Goal: Task Accomplishment & Management: Contribute content

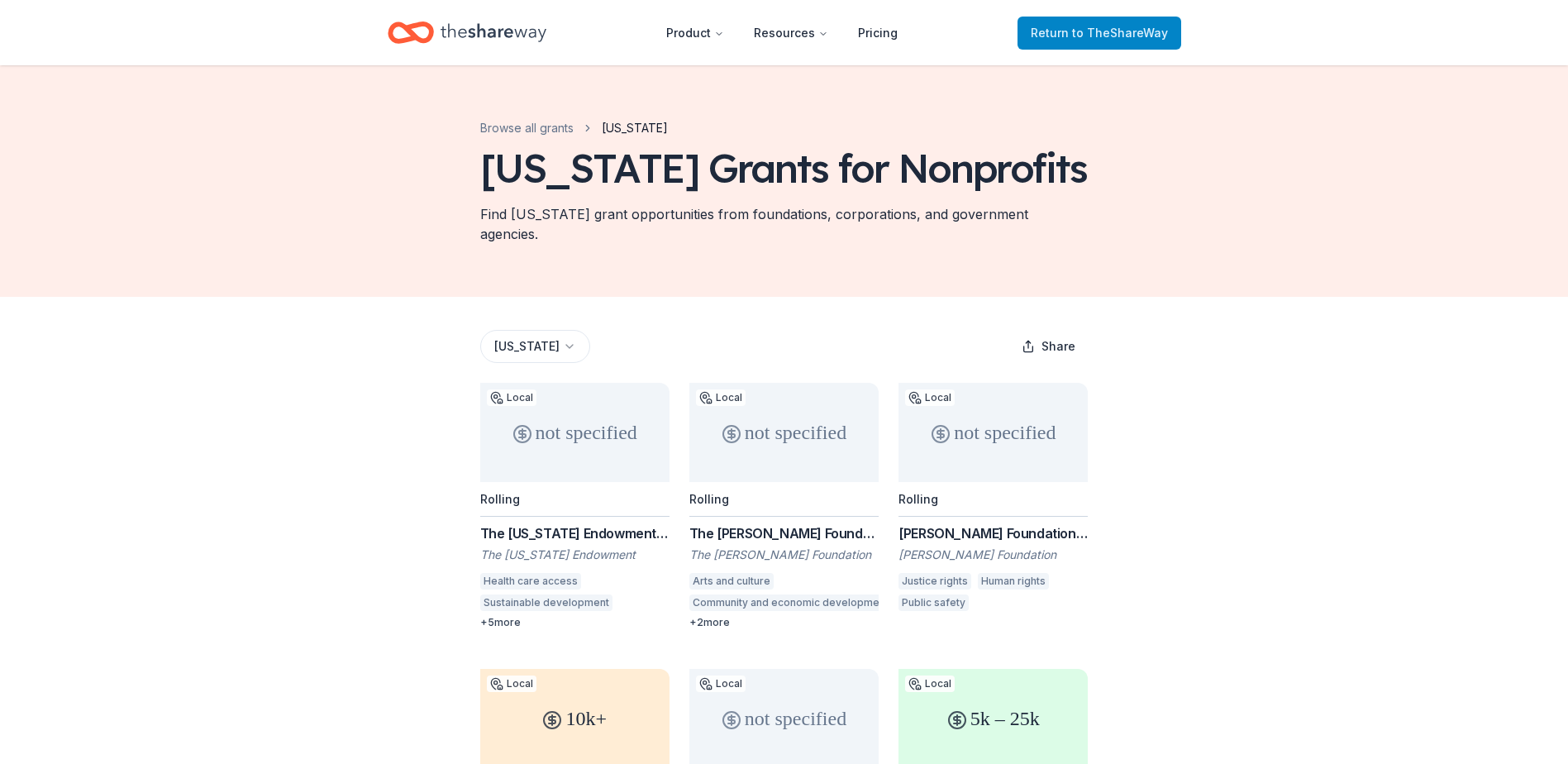
click at [1095, 42] on span "Return to TheShareWay" at bounding box center [1100, 33] width 138 height 20
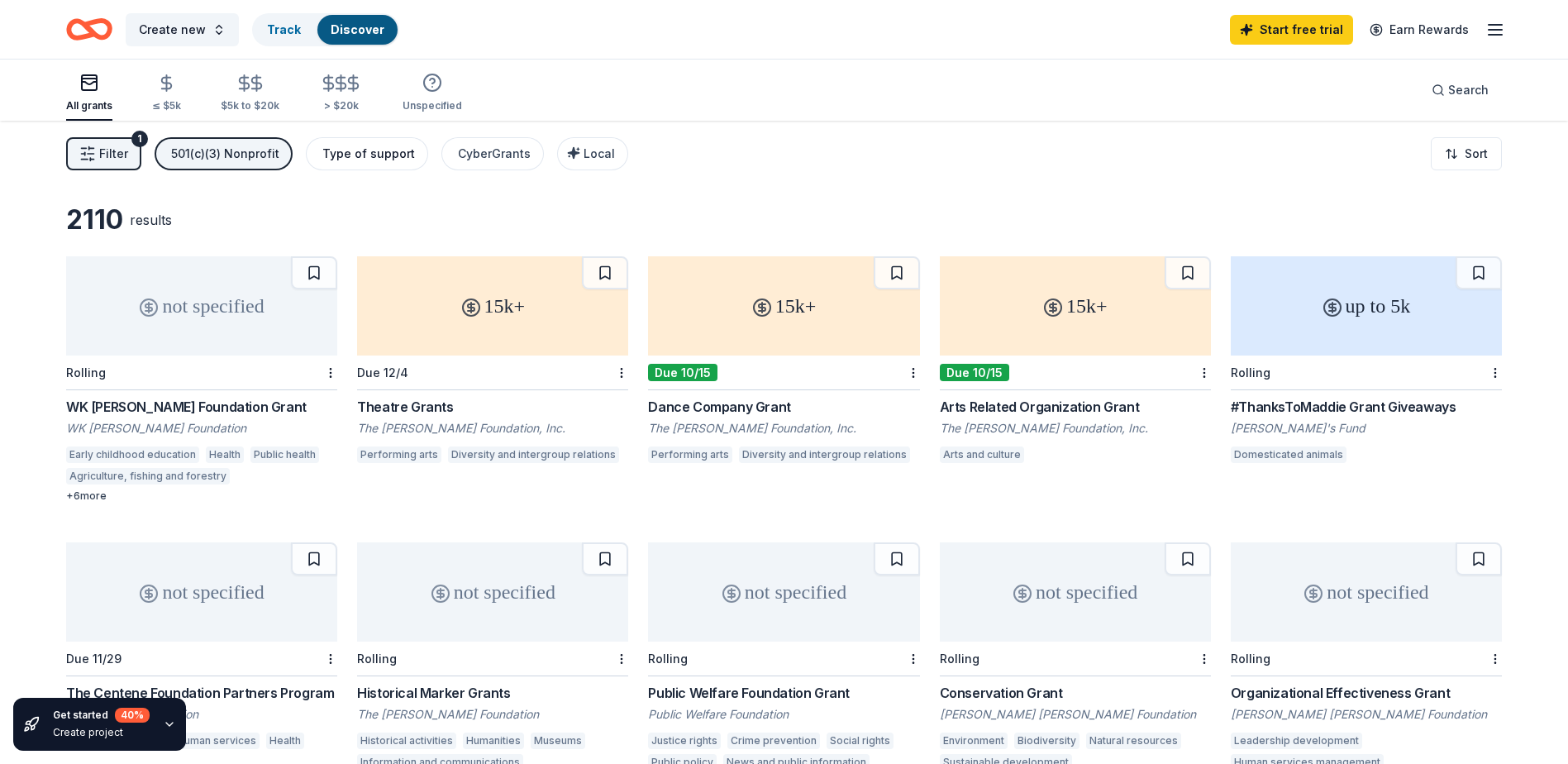
click at [350, 160] on div "Type of support" at bounding box center [368, 153] width 92 height 20
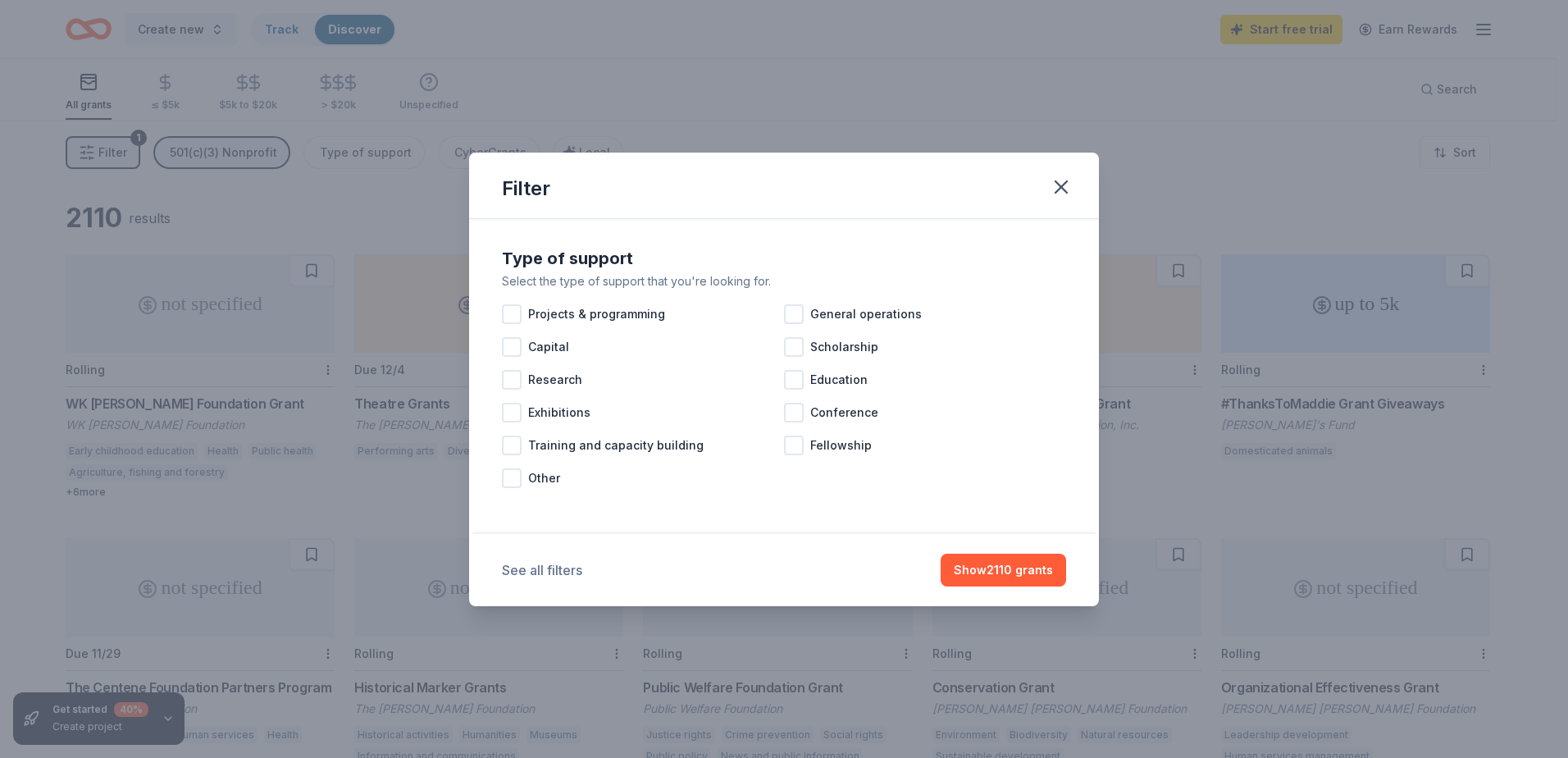
click at [548, 579] on button "See all filters" at bounding box center [542, 570] width 80 height 20
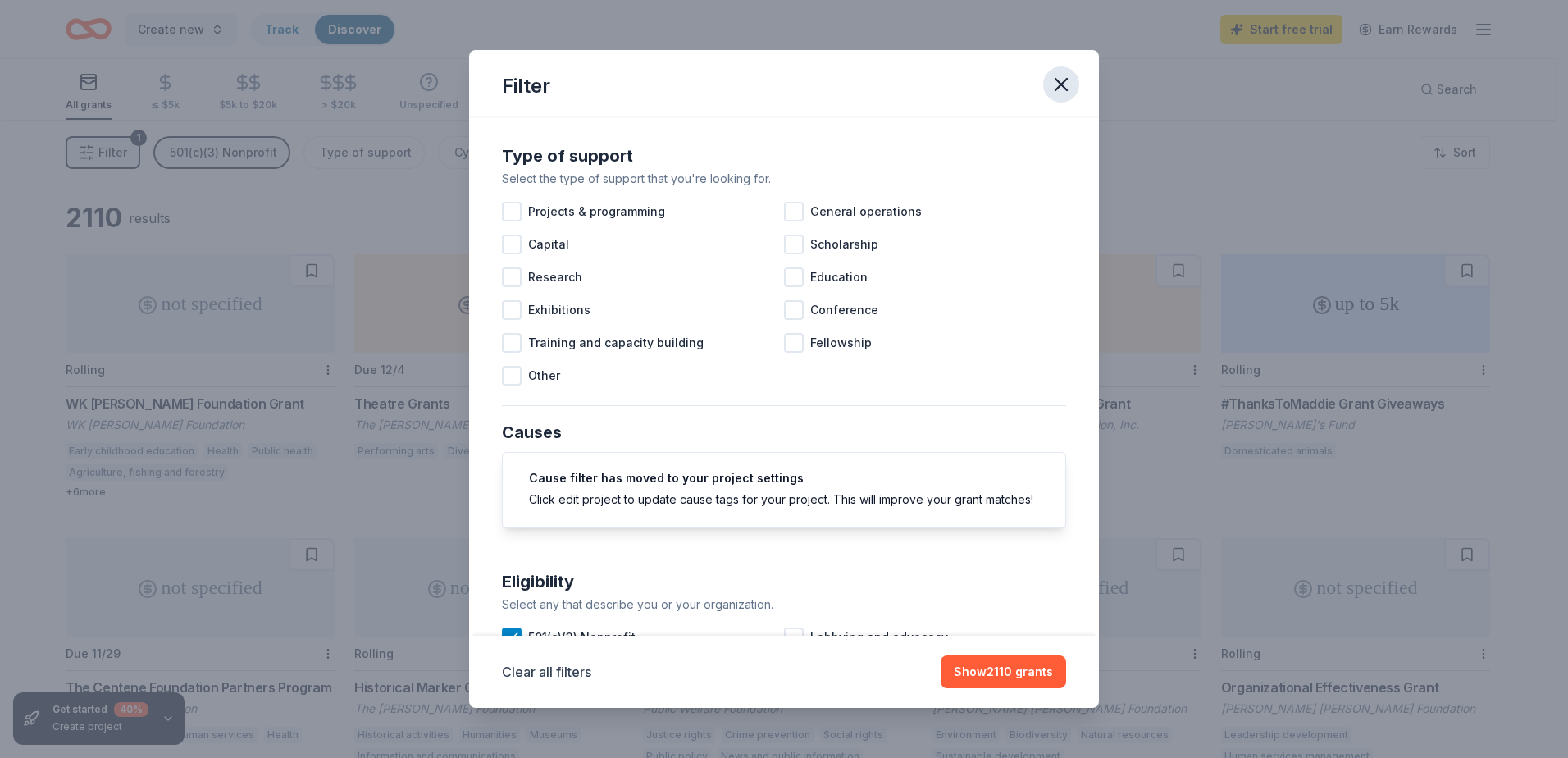
click at [1059, 70] on button "button" at bounding box center [1061, 85] width 36 height 36
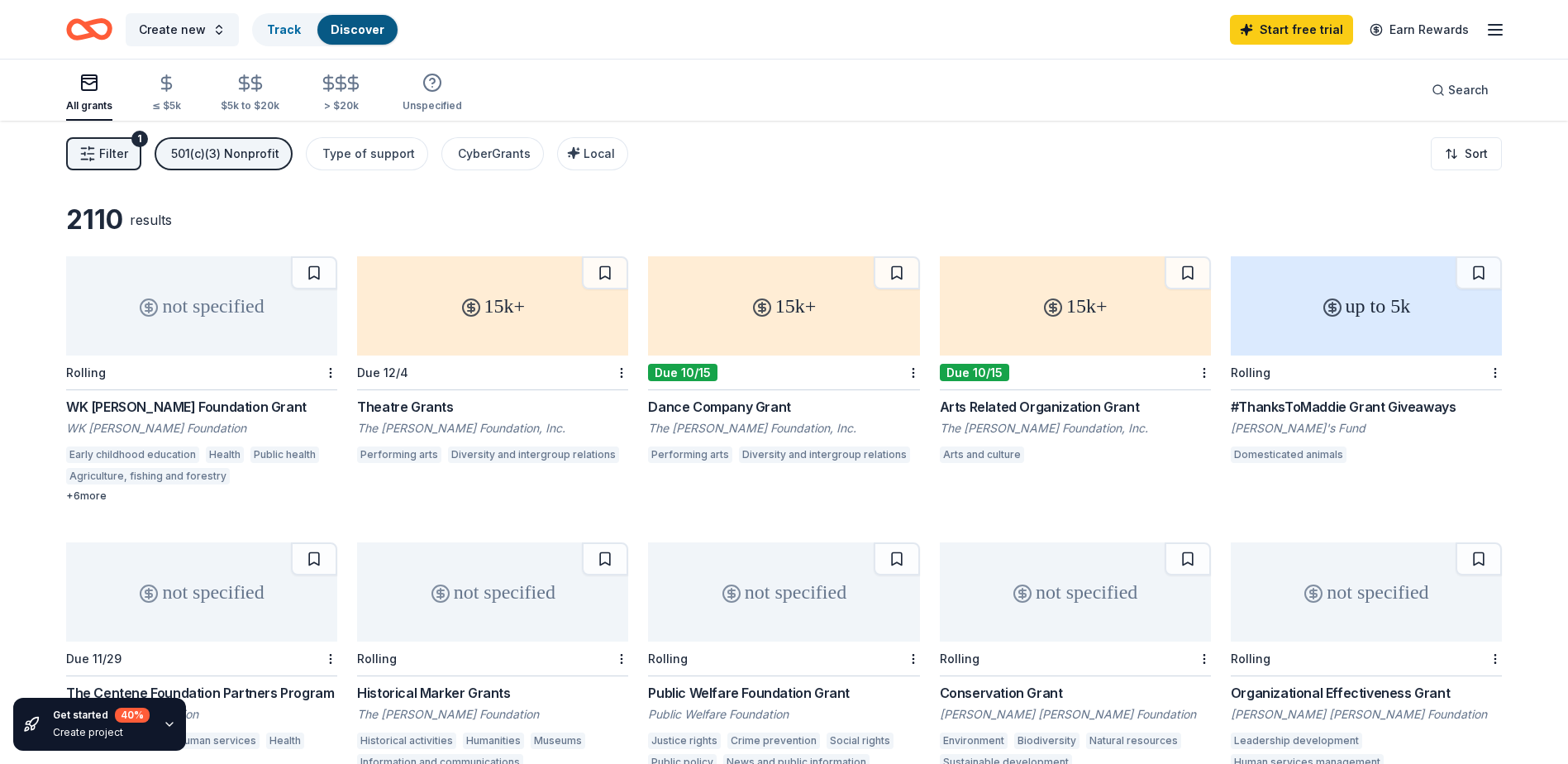
click at [140, 155] on div "Filter 1 501(c)(3) Nonprofit Type of support CyberGrants Local" at bounding box center [347, 154] width 562 height 33
click at [122, 157] on span "Filter" at bounding box center [113, 153] width 29 height 20
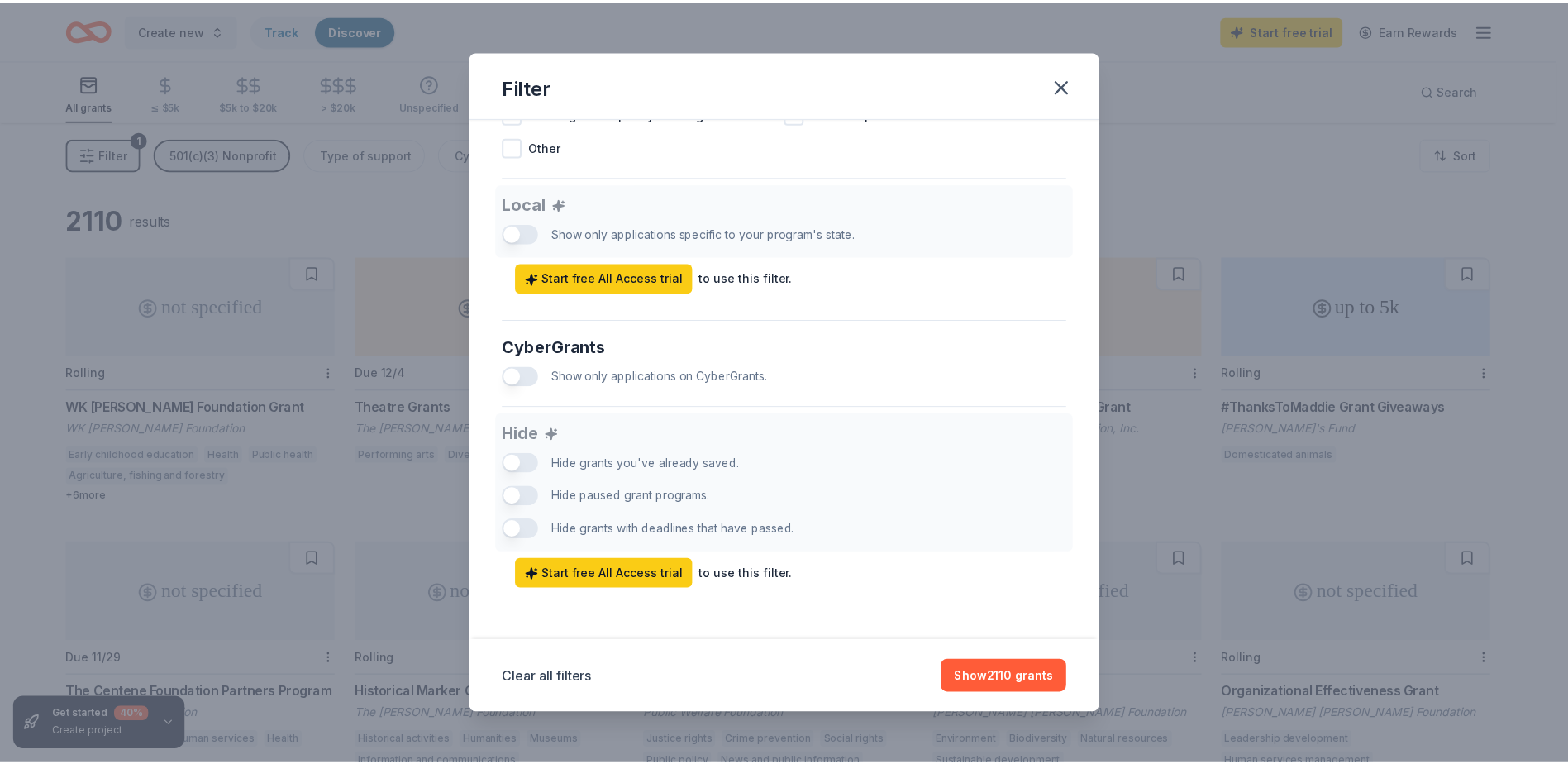
scroll to position [651, 0]
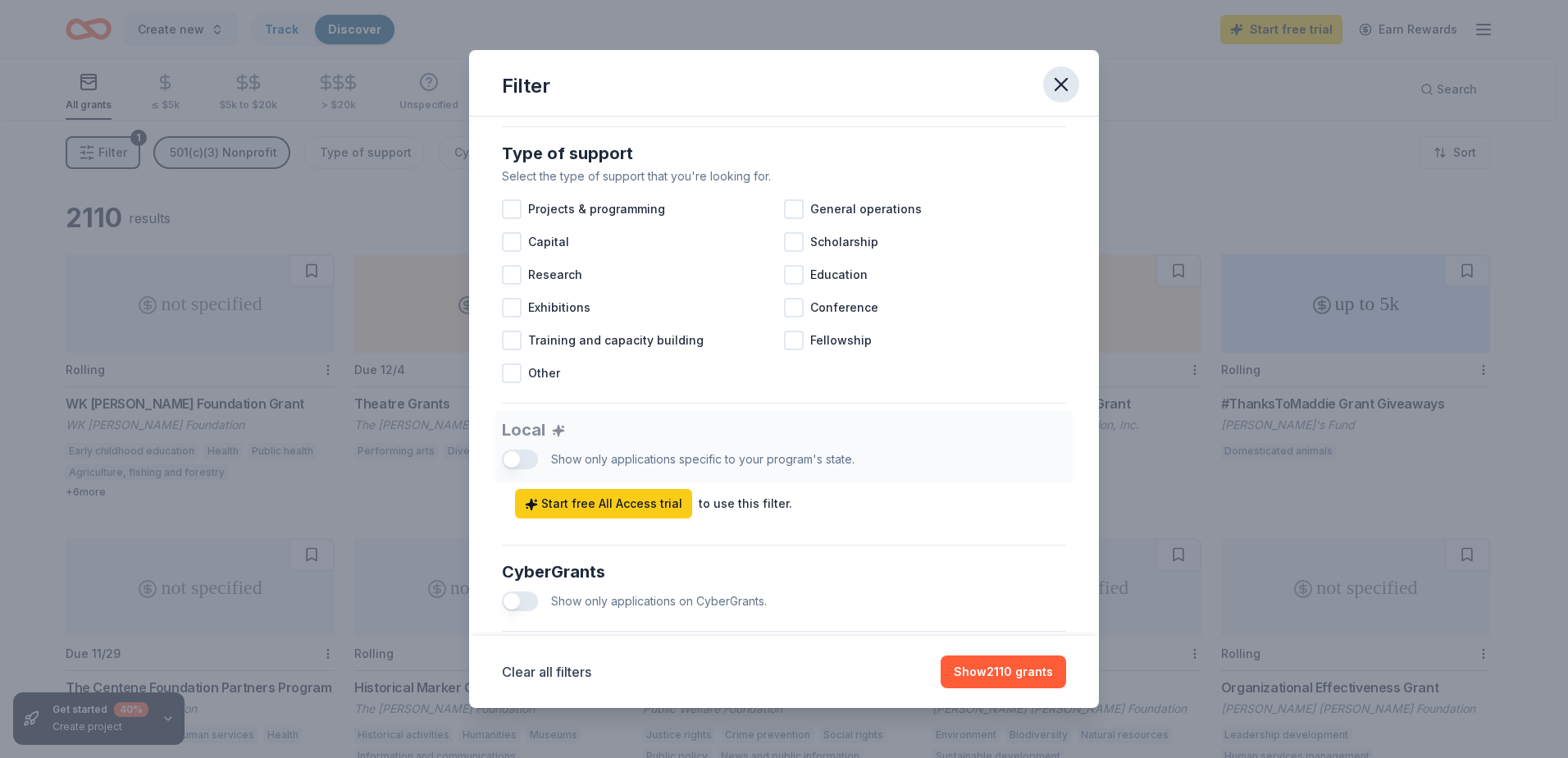
click at [1061, 92] on icon "button" at bounding box center [1061, 84] width 23 height 23
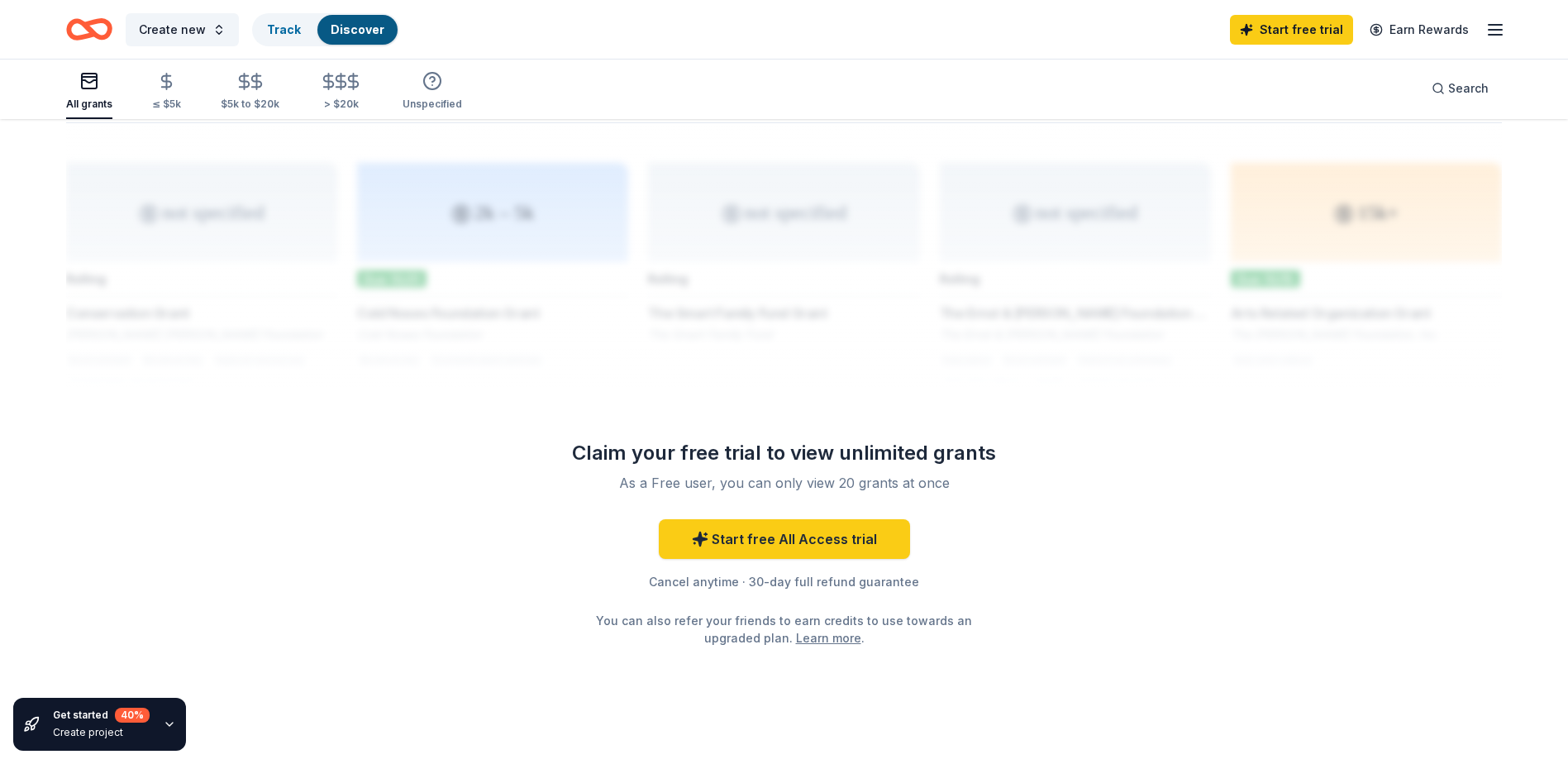
scroll to position [1300, 0]
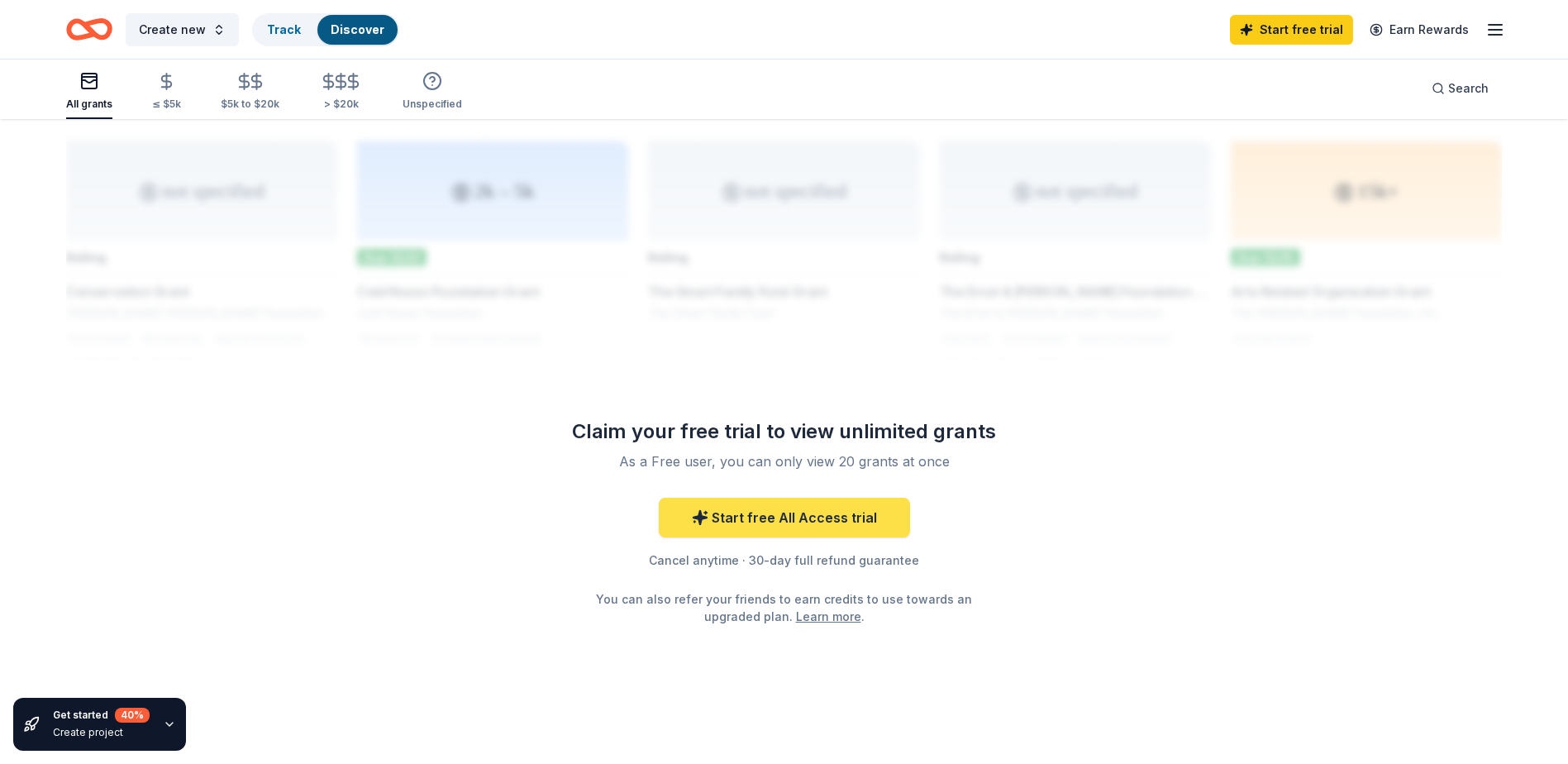
click at [804, 509] on link "Start free All Access trial" at bounding box center [784, 517] width 252 height 40
click at [774, 524] on link "Start free All Access trial" at bounding box center [784, 517] width 252 height 40
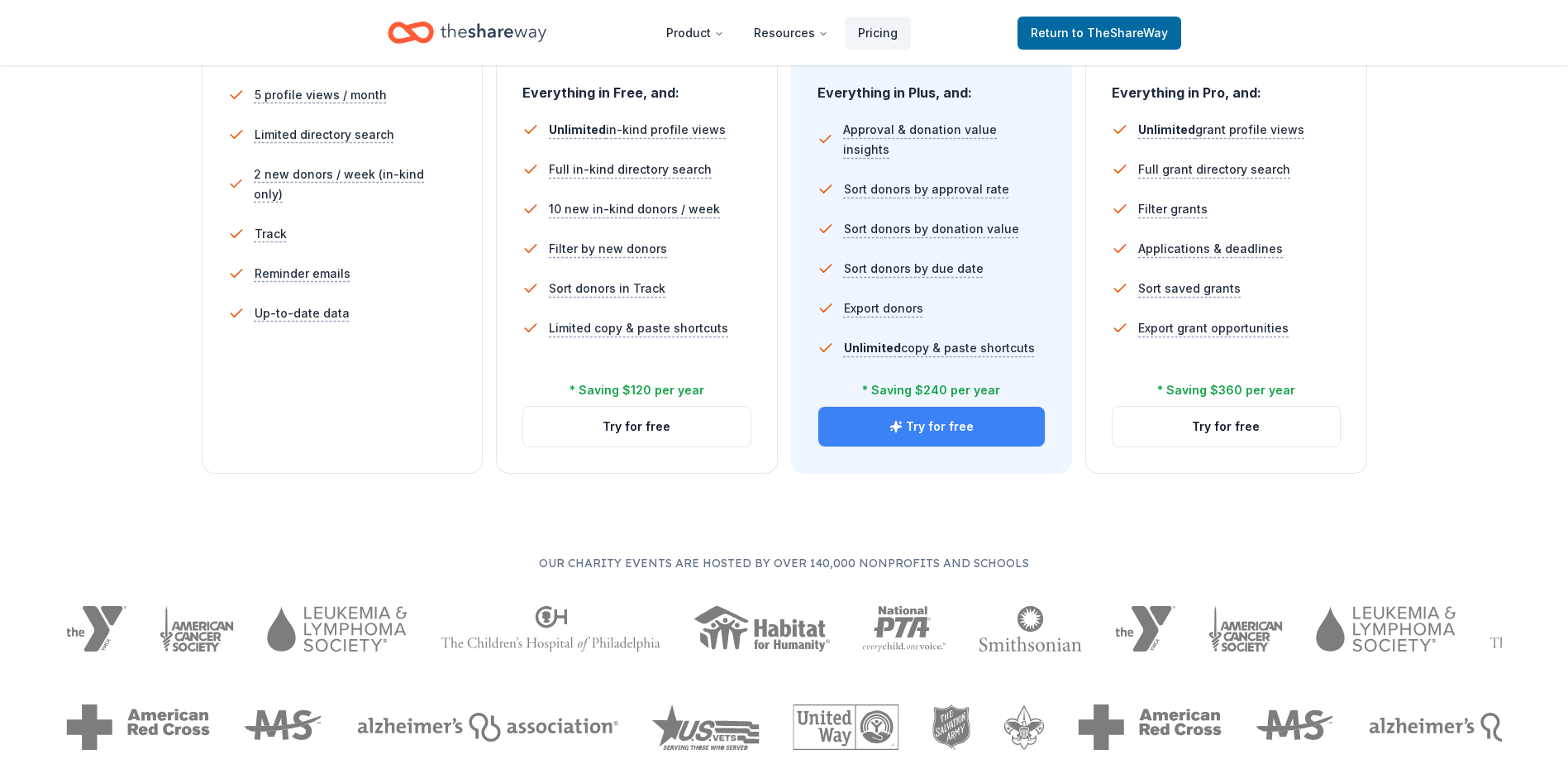
scroll to position [496, 0]
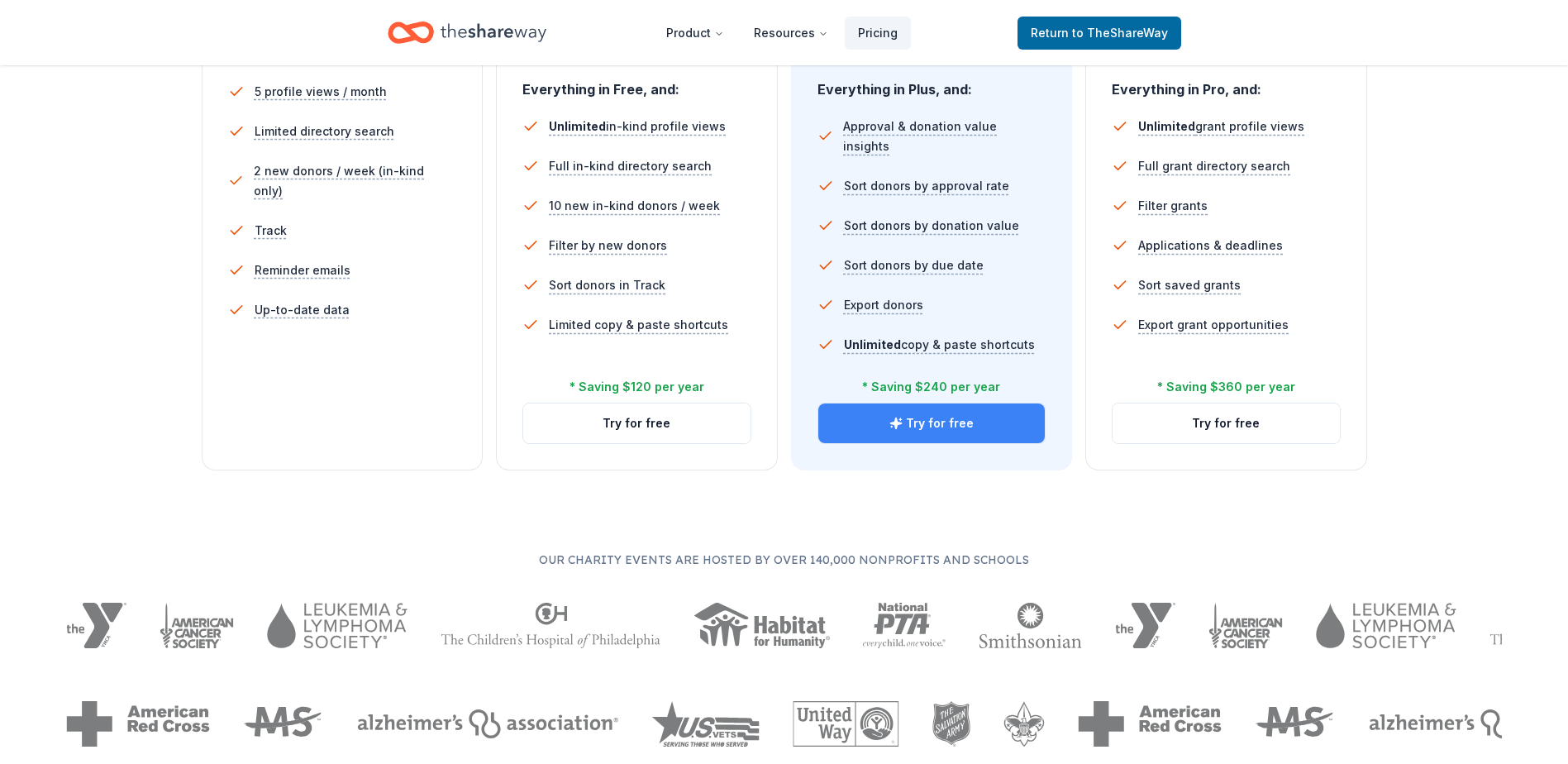
click at [864, 431] on button "Try for free" at bounding box center [932, 423] width 227 height 40
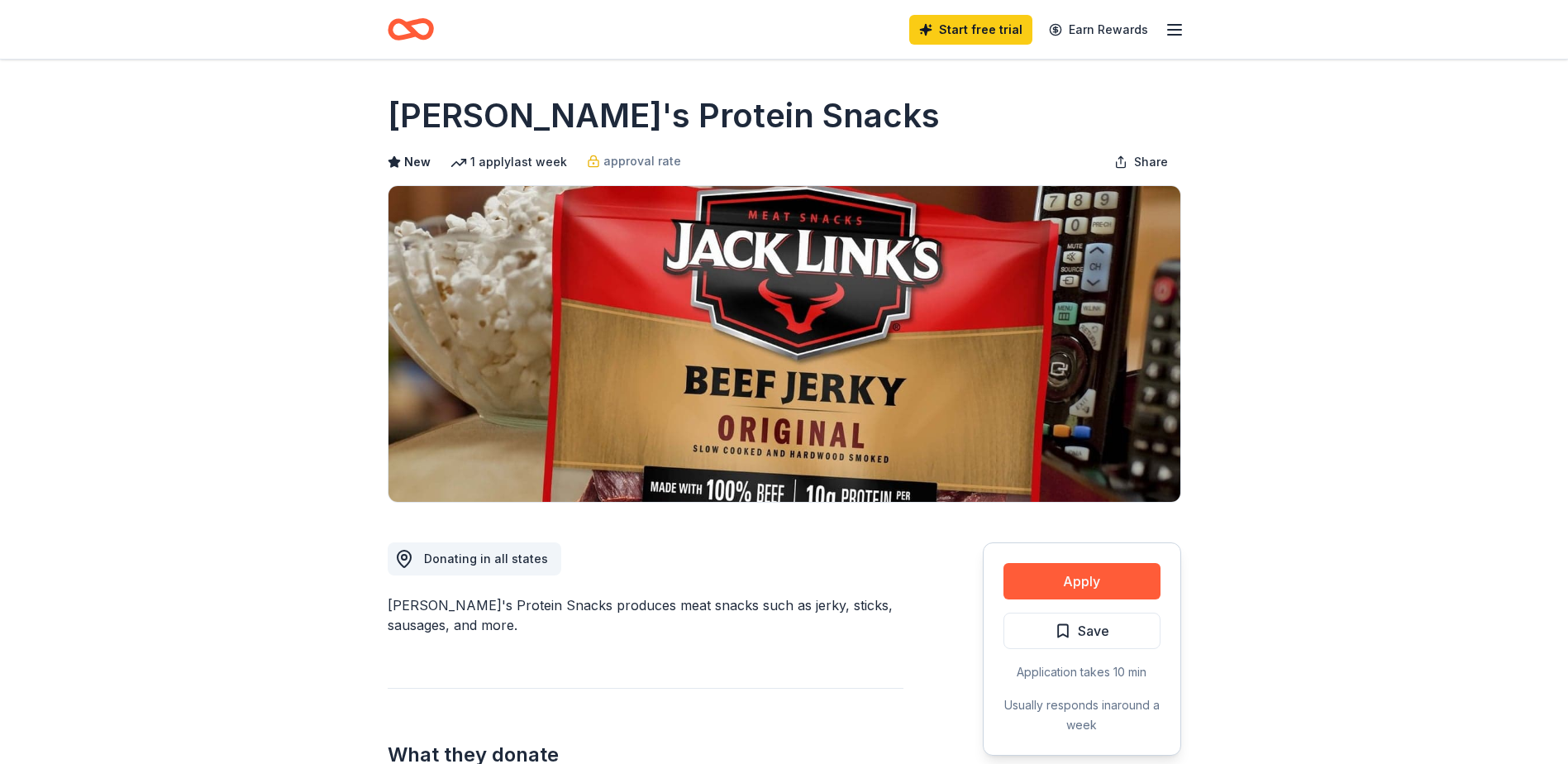
scroll to position [161, 0]
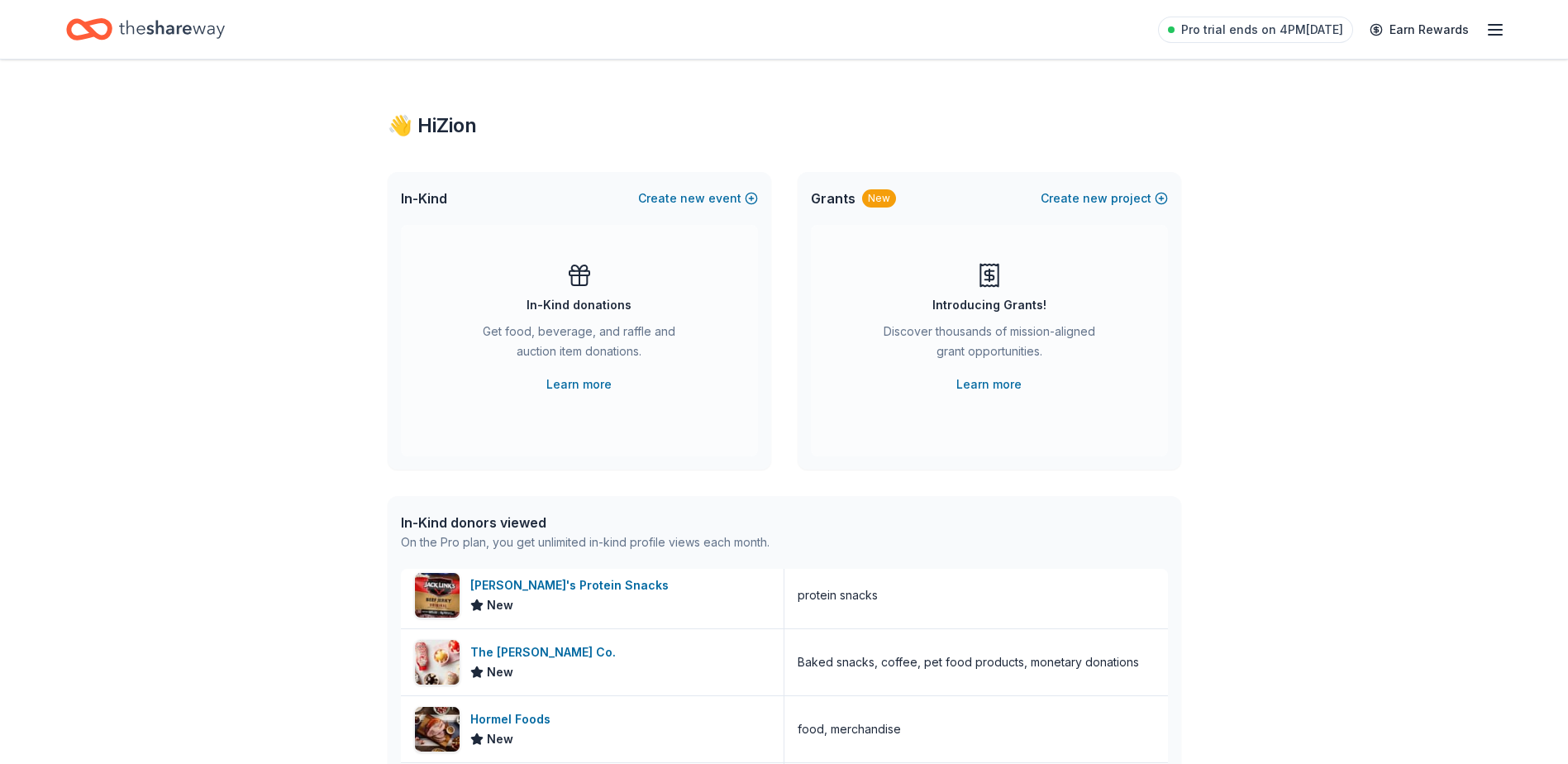
click at [101, 24] on icon "Home" at bounding box center [89, 29] width 46 height 39
click at [1486, 24] on icon "button" at bounding box center [1495, 30] width 20 height 20
click at [1245, 425] on div "👋 Hi Zion In-Kind Create new event In-Kind donations Get food, beverage, and ra…" at bounding box center [784, 717] width 1568 height 1316
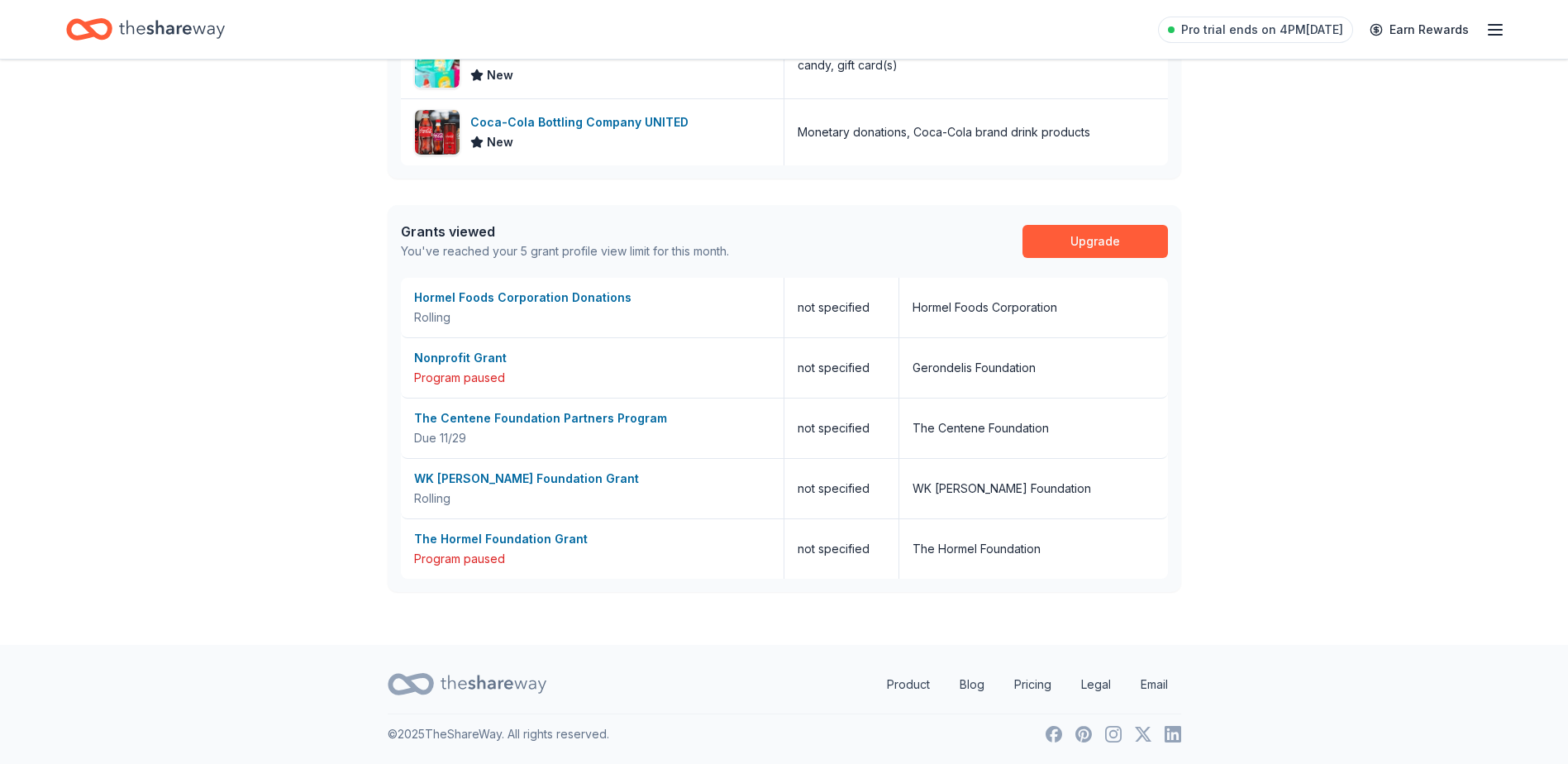
scroll to position [648, 0]
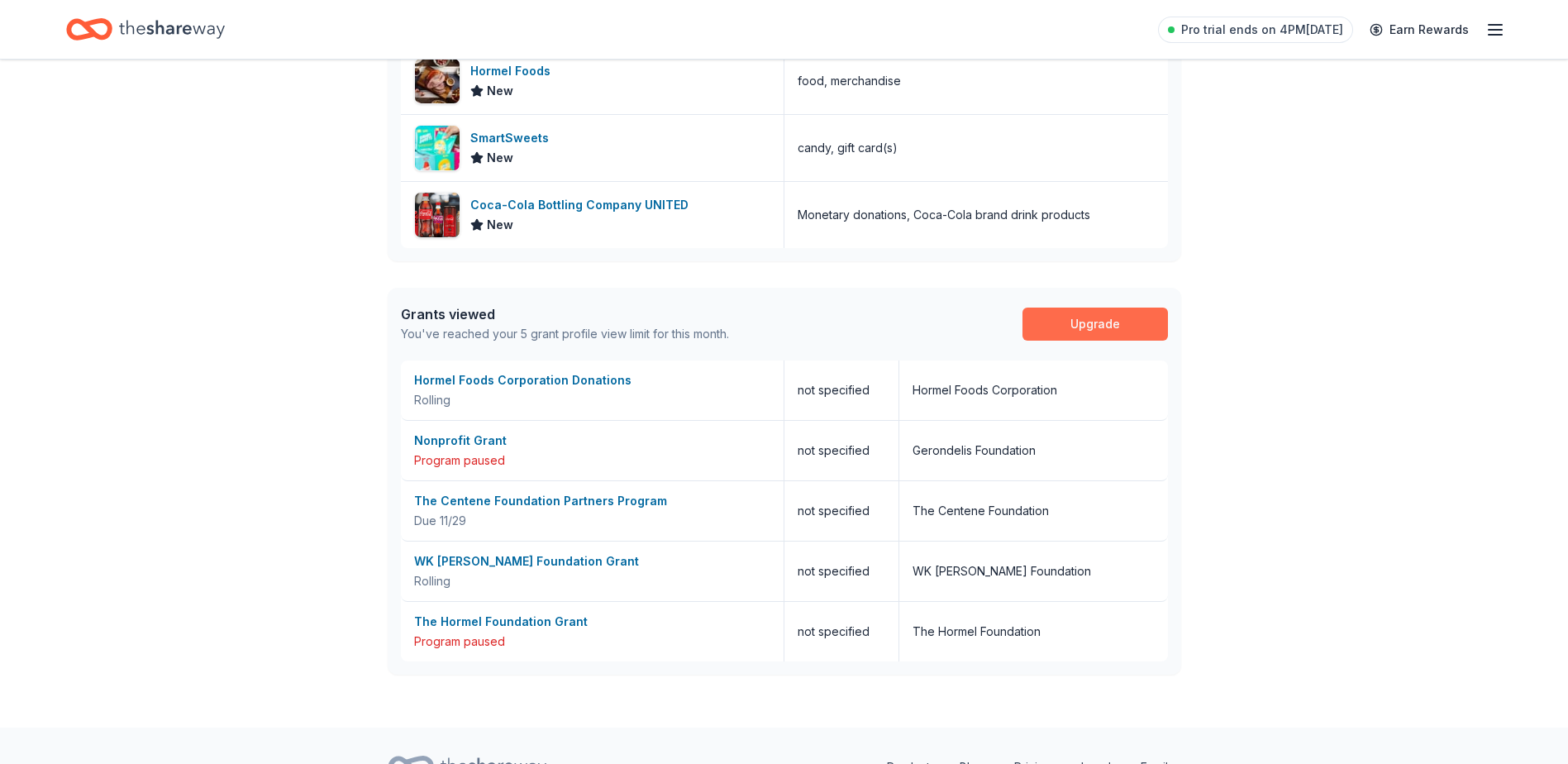
click at [1087, 329] on link "Upgrade" at bounding box center [1094, 324] width 145 height 33
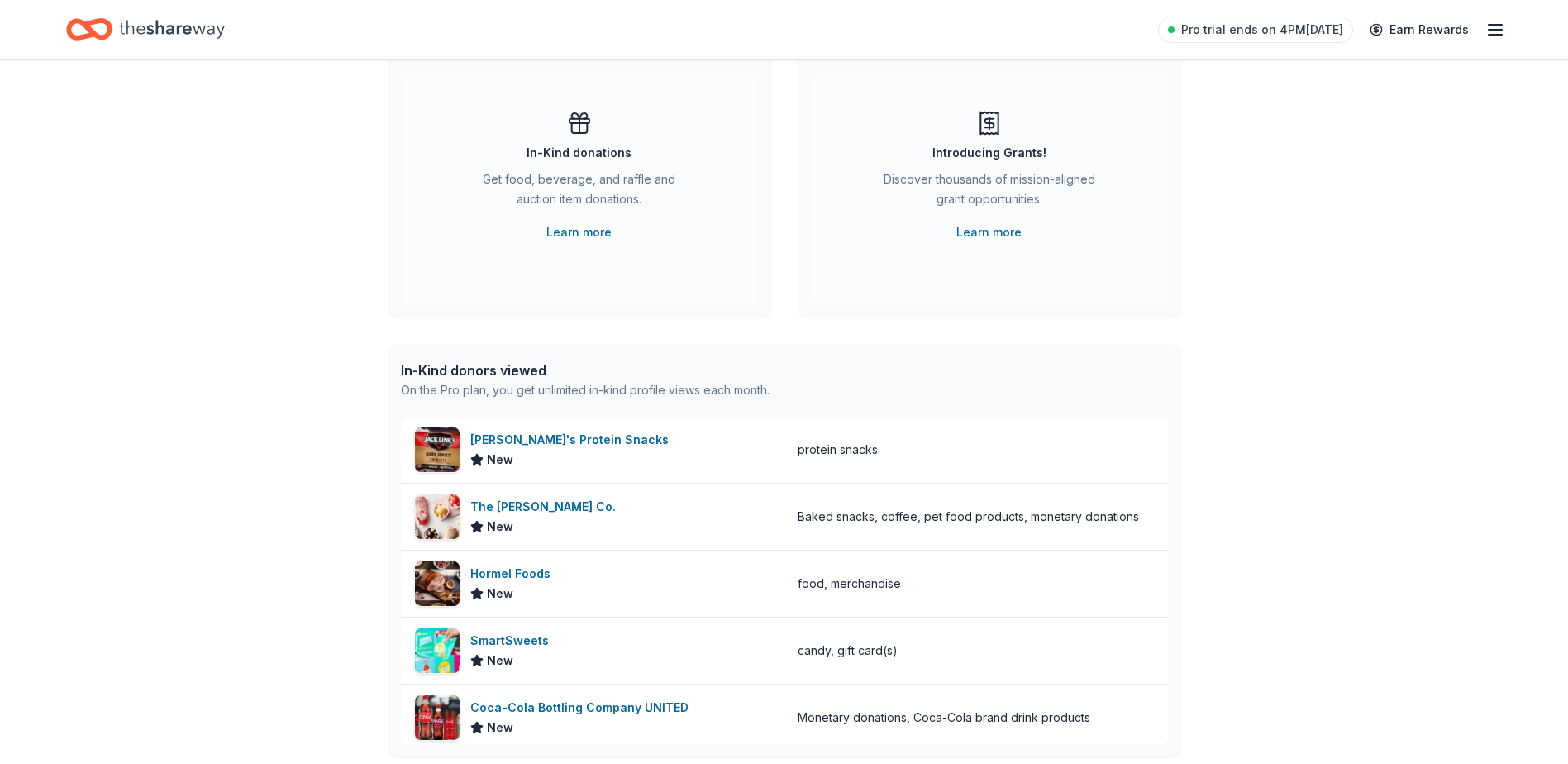
scroll to position [127, 0]
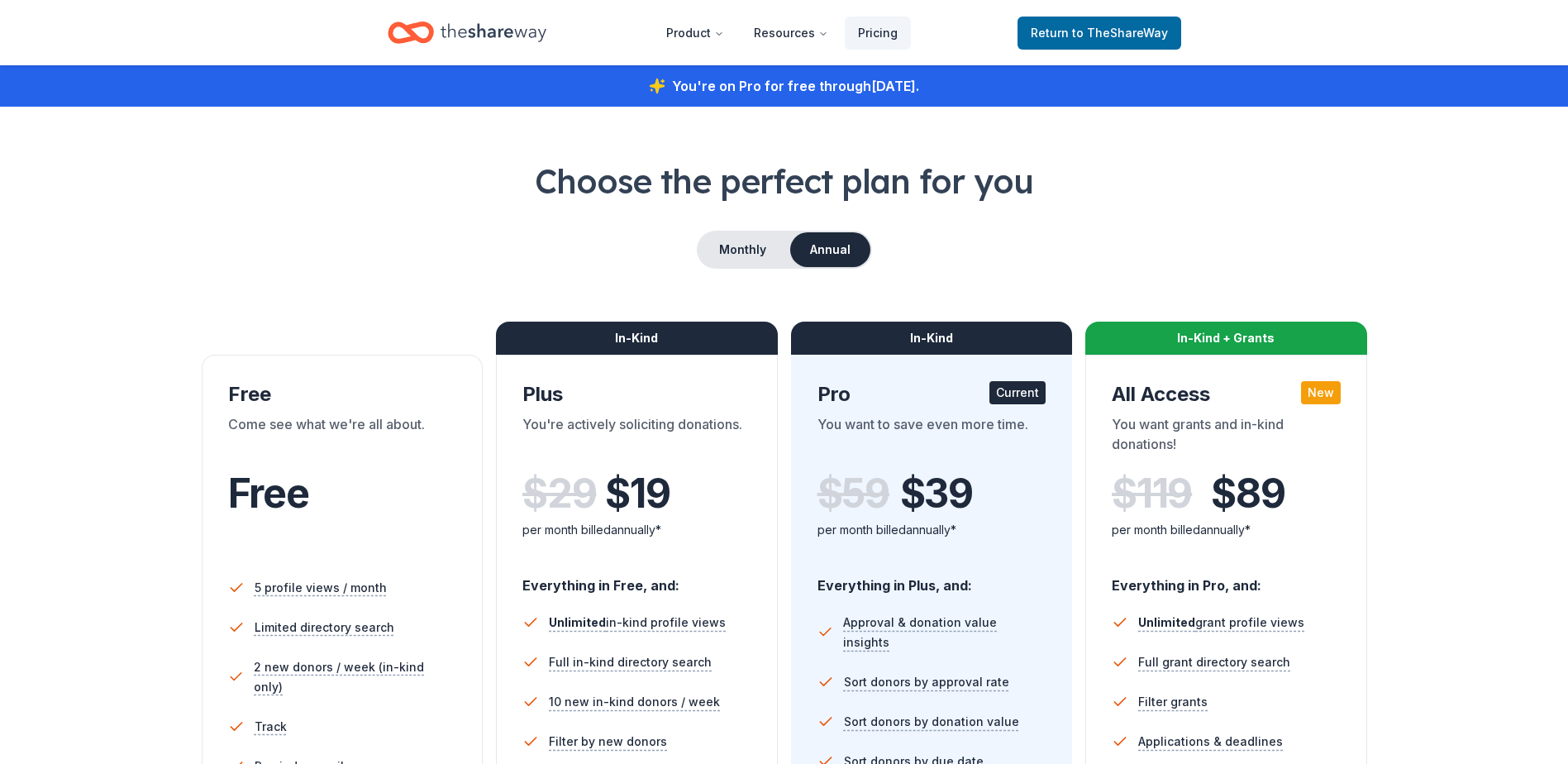
click at [416, 35] on icon "Home" at bounding box center [410, 32] width 46 height 39
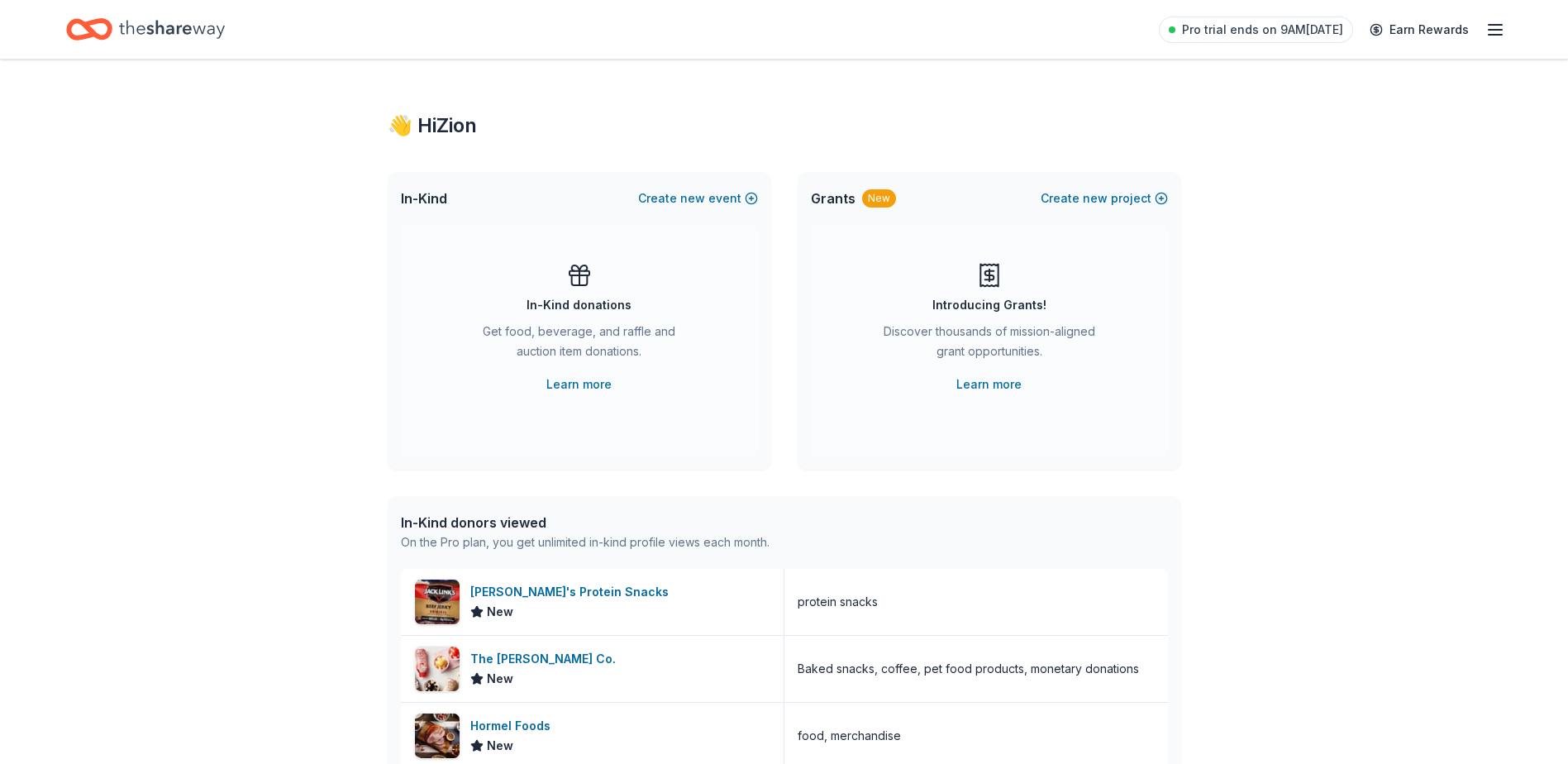
click at [181, 41] on icon "Home" at bounding box center [172, 29] width 105 height 34
click at [83, 30] on icon "Home" at bounding box center [89, 29] width 46 height 39
click at [986, 389] on link "Learn more" at bounding box center [988, 384] width 65 height 20
click at [1138, 195] on button "Create new project" at bounding box center [1104, 198] width 127 height 20
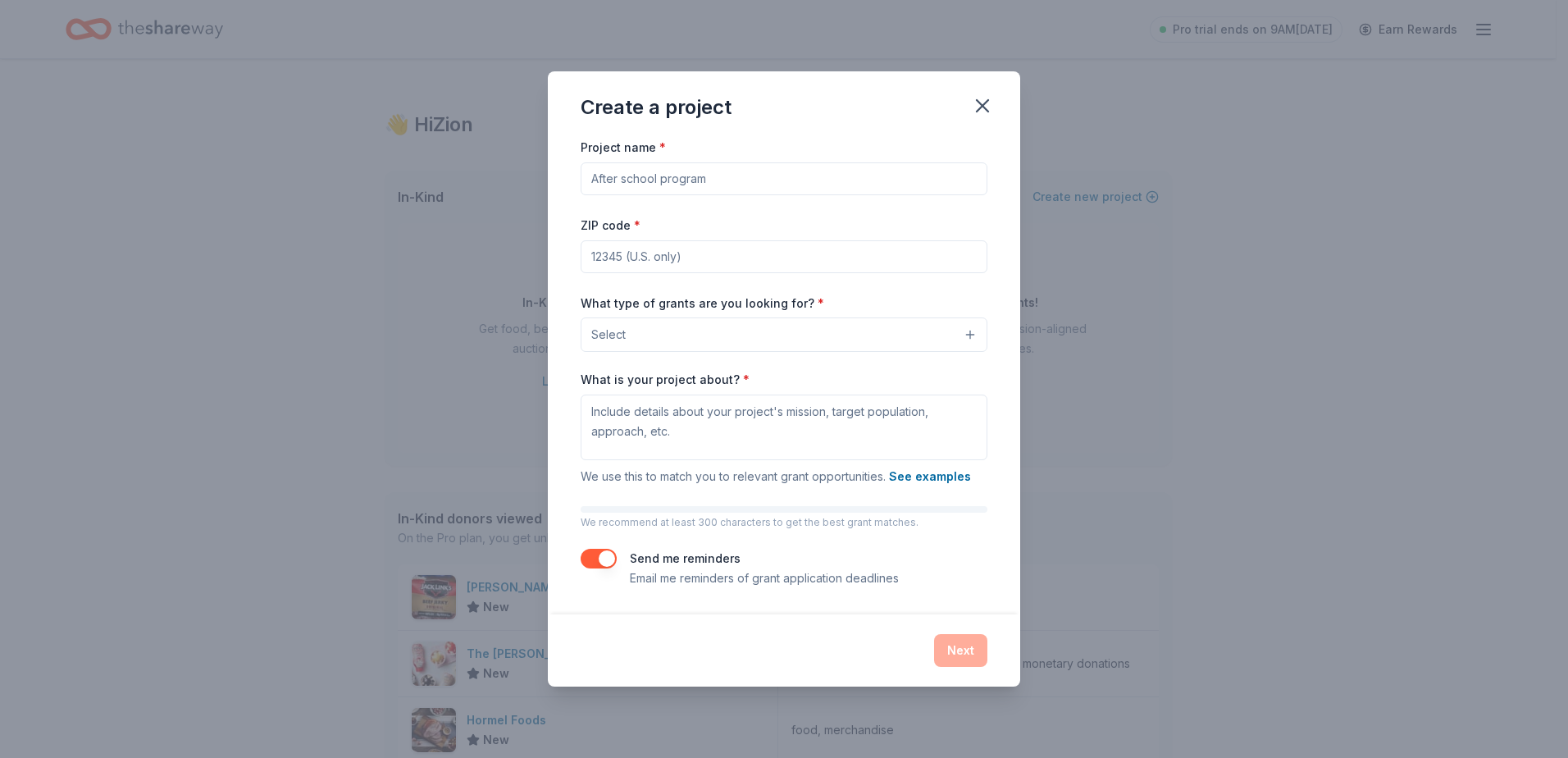
click at [733, 177] on input "Project name *" at bounding box center [784, 179] width 407 height 33
click at [640, 256] on input "ZIP code *" at bounding box center [784, 257] width 407 height 33
type input "93725"
click at [790, 510] on div at bounding box center [784, 510] width 407 height 7
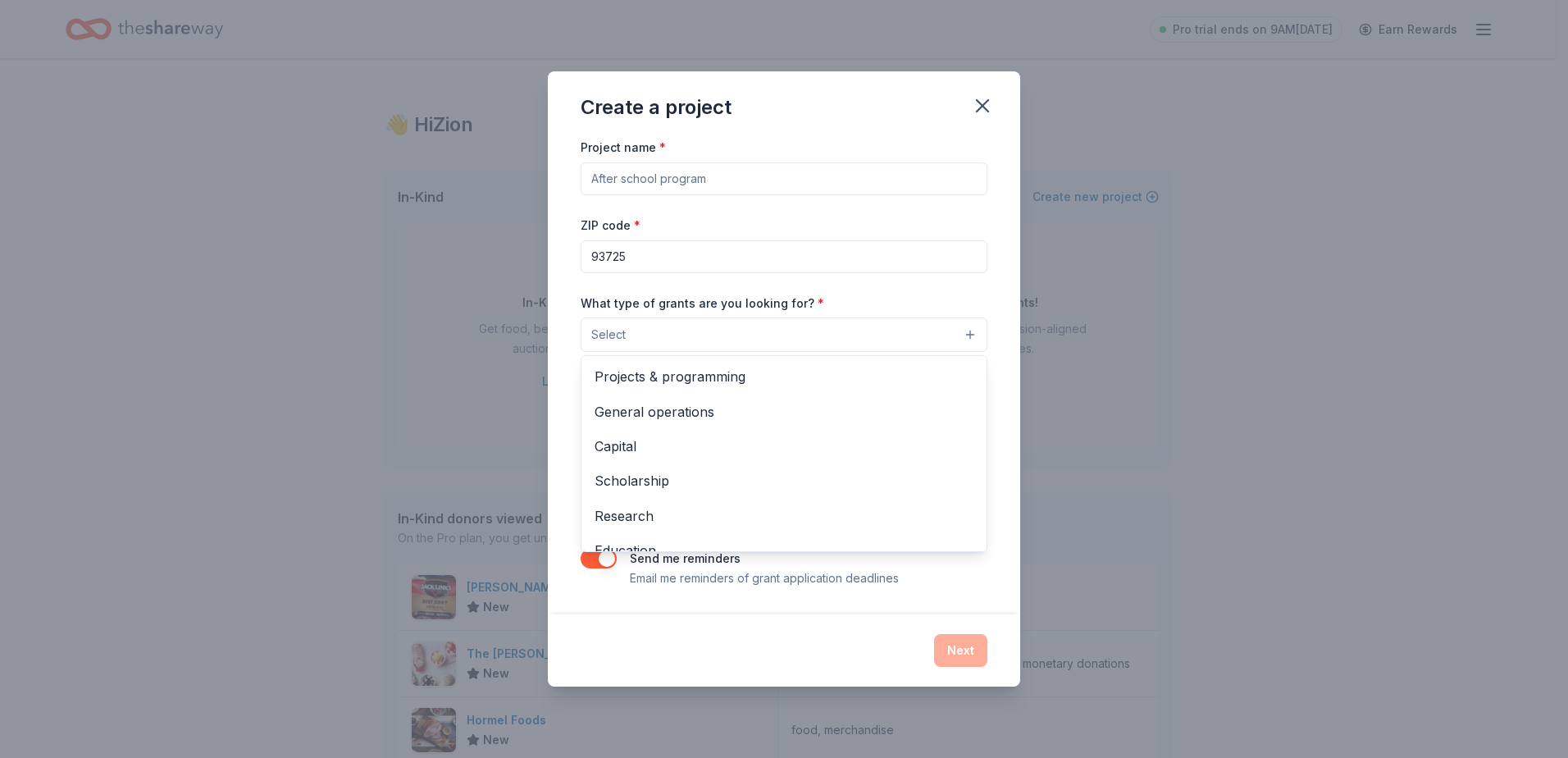
click at [740, 328] on button "Select" at bounding box center [784, 334] width 407 height 35
click at [761, 381] on span "Projects & programming" at bounding box center [784, 376] width 379 height 22
click at [653, 629] on div "Create a project Project name * ZIP code * 93725 What type of grants are you lo…" at bounding box center [784, 379] width 473 height 616
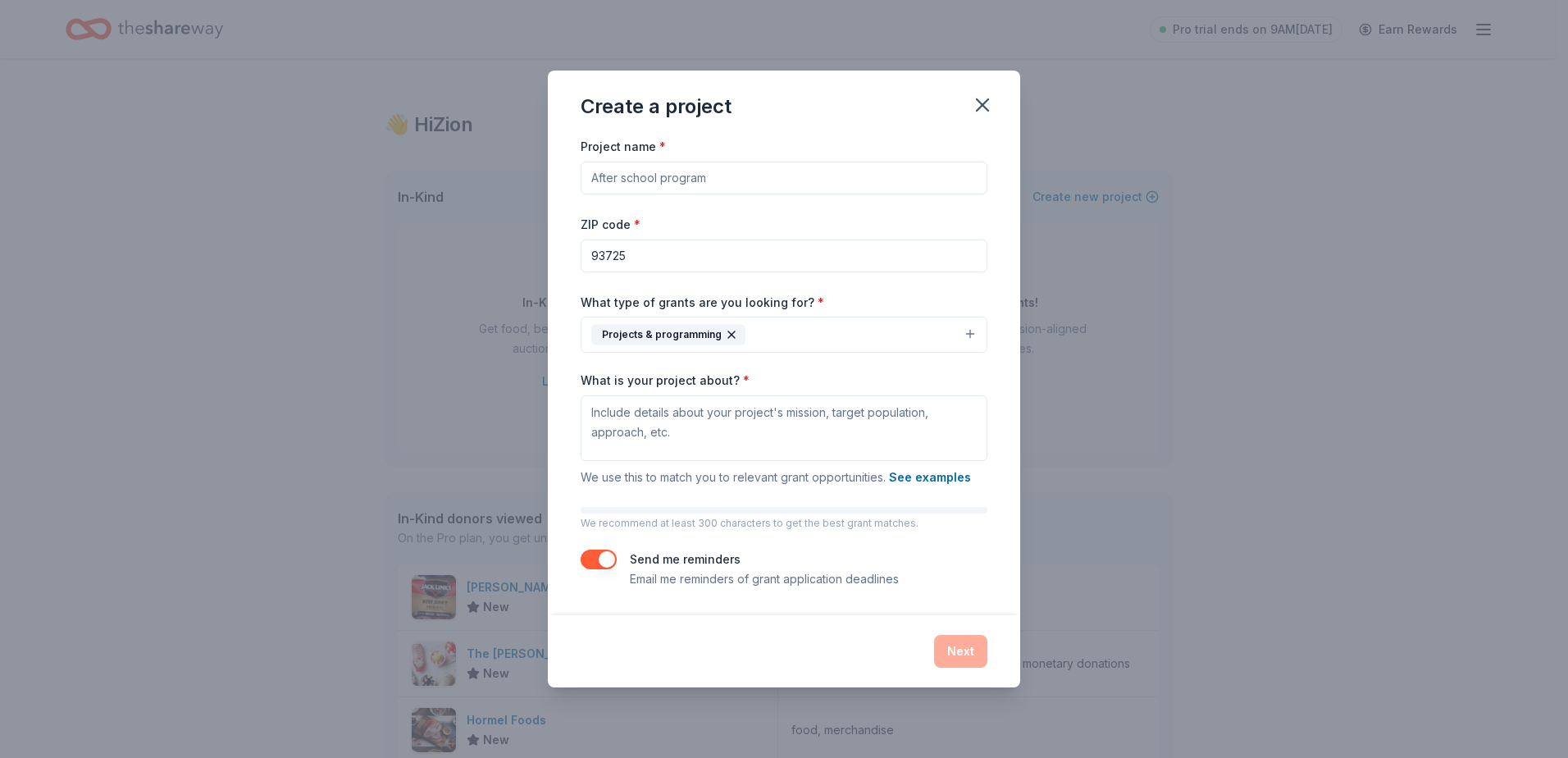
click at [765, 177] on input "Project name *" at bounding box center [784, 178] width 407 height 33
click at [605, 428] on textarea "What is your project about? *" at bounding box center [784, 428] width 407 height 66
drag, startPoint x: 722, startPoint y: 176, endPoint x: 431, endPoint y: 218, distance: 294.0
click at [431, 218] on div "Create a project Project name * BackPack Program ZIP code * 93725 What type of …" at bounding box center [784, 379] width 1568 height 758
type input "school pantry"
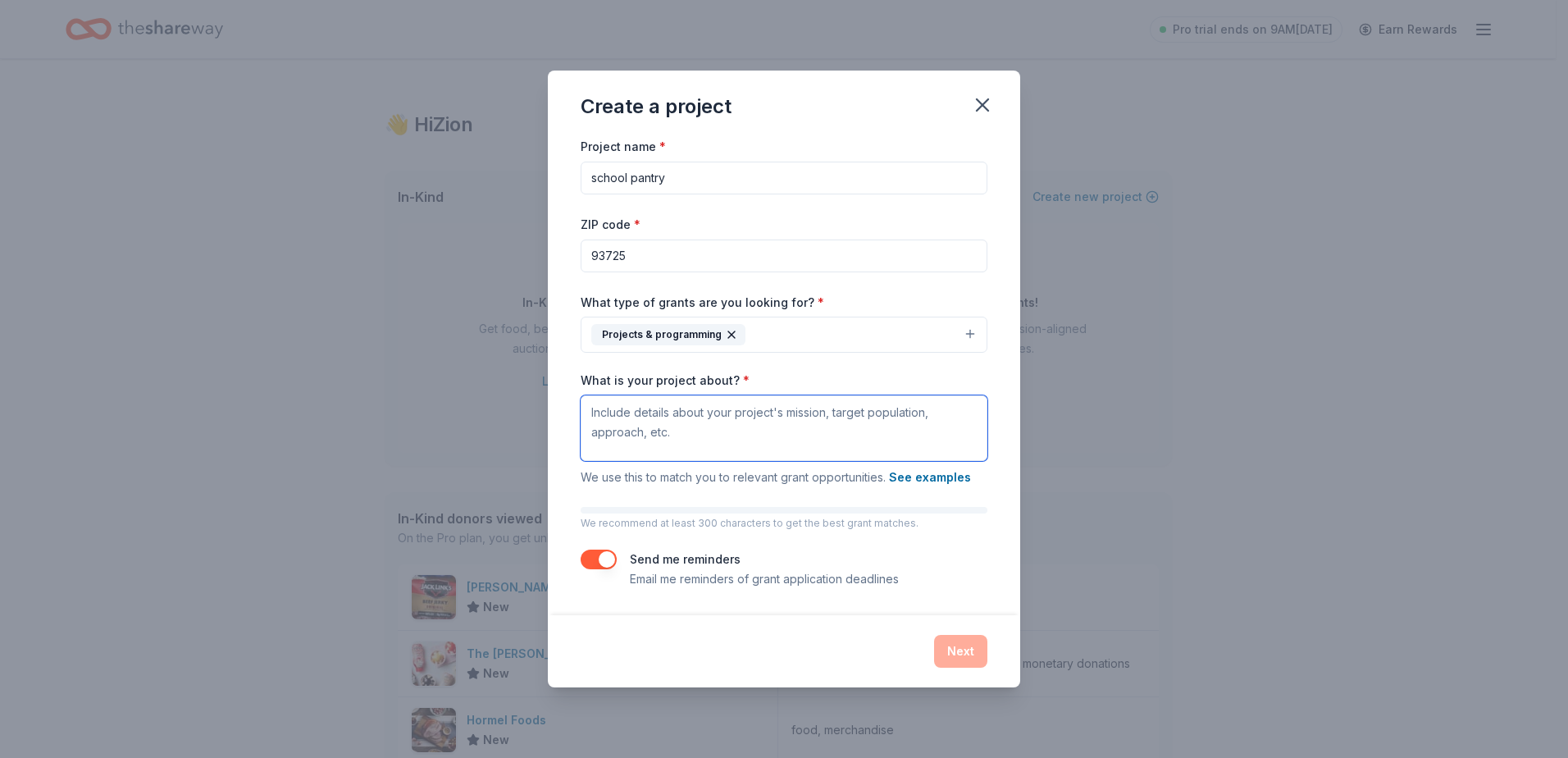
click at [821, 434] on textarea "What is your project about? *" at bounding box center [784, 428] width 407 height 66
type textarea "providing meals to children"
click at [940, 645] on button "Next" at bounding box center [961, 652] width 54 height 33
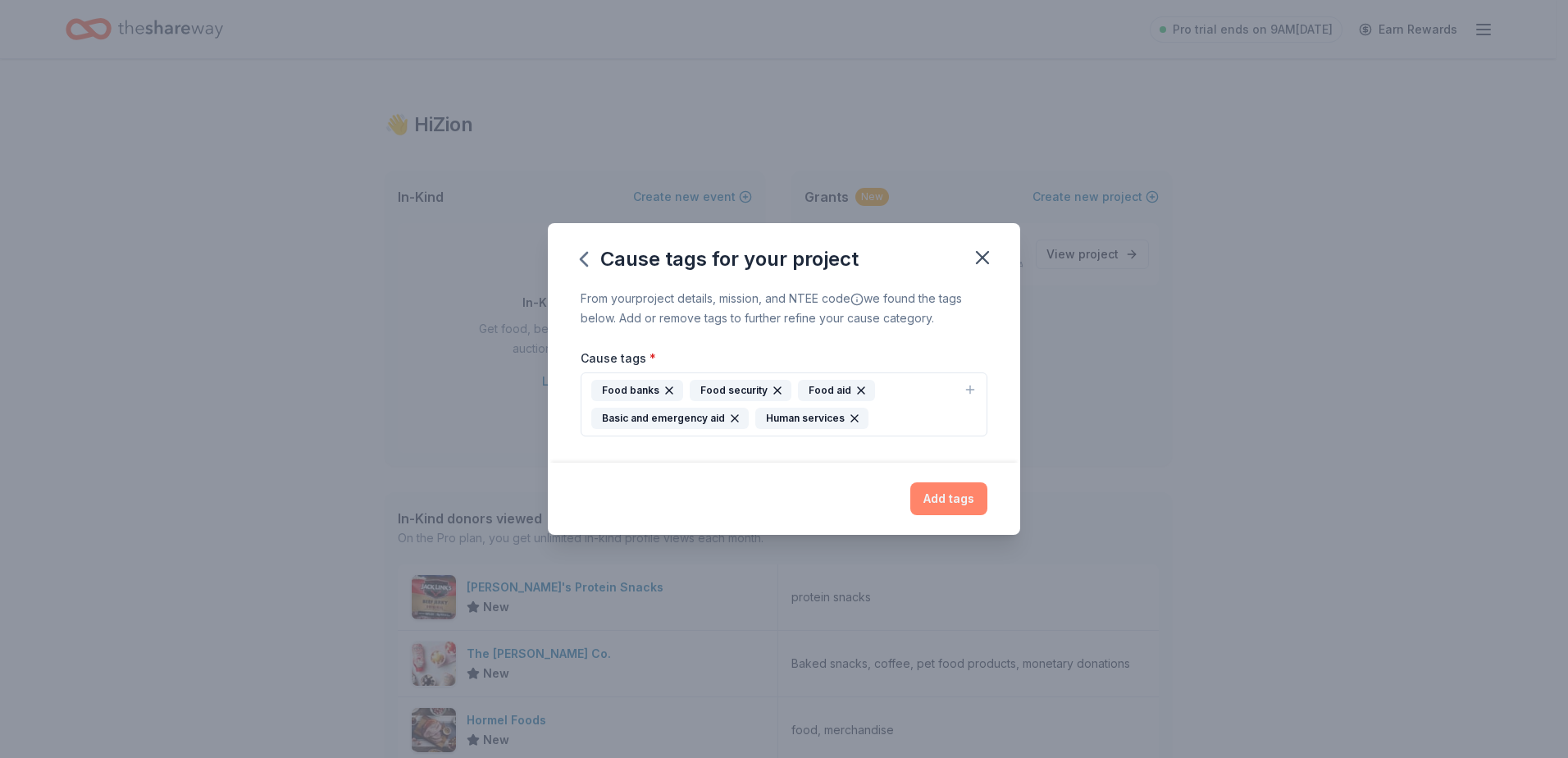
click at [941, 496] on button "Add tags" at bounding box center [949, 499] width 77 height 33
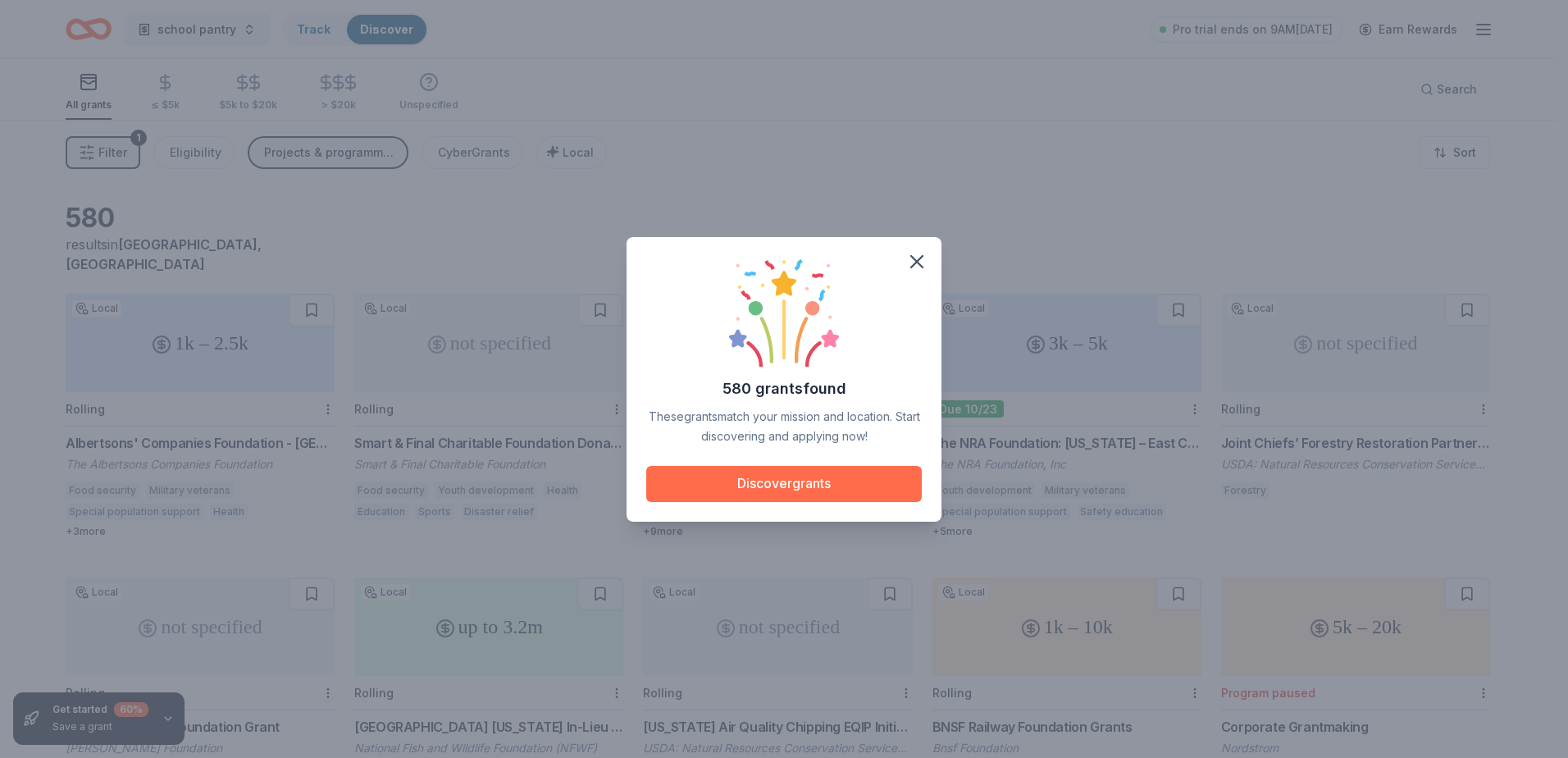
click at [777, 489] on button "Discover grants" at bounding box center [784, 484] width 276 height 36
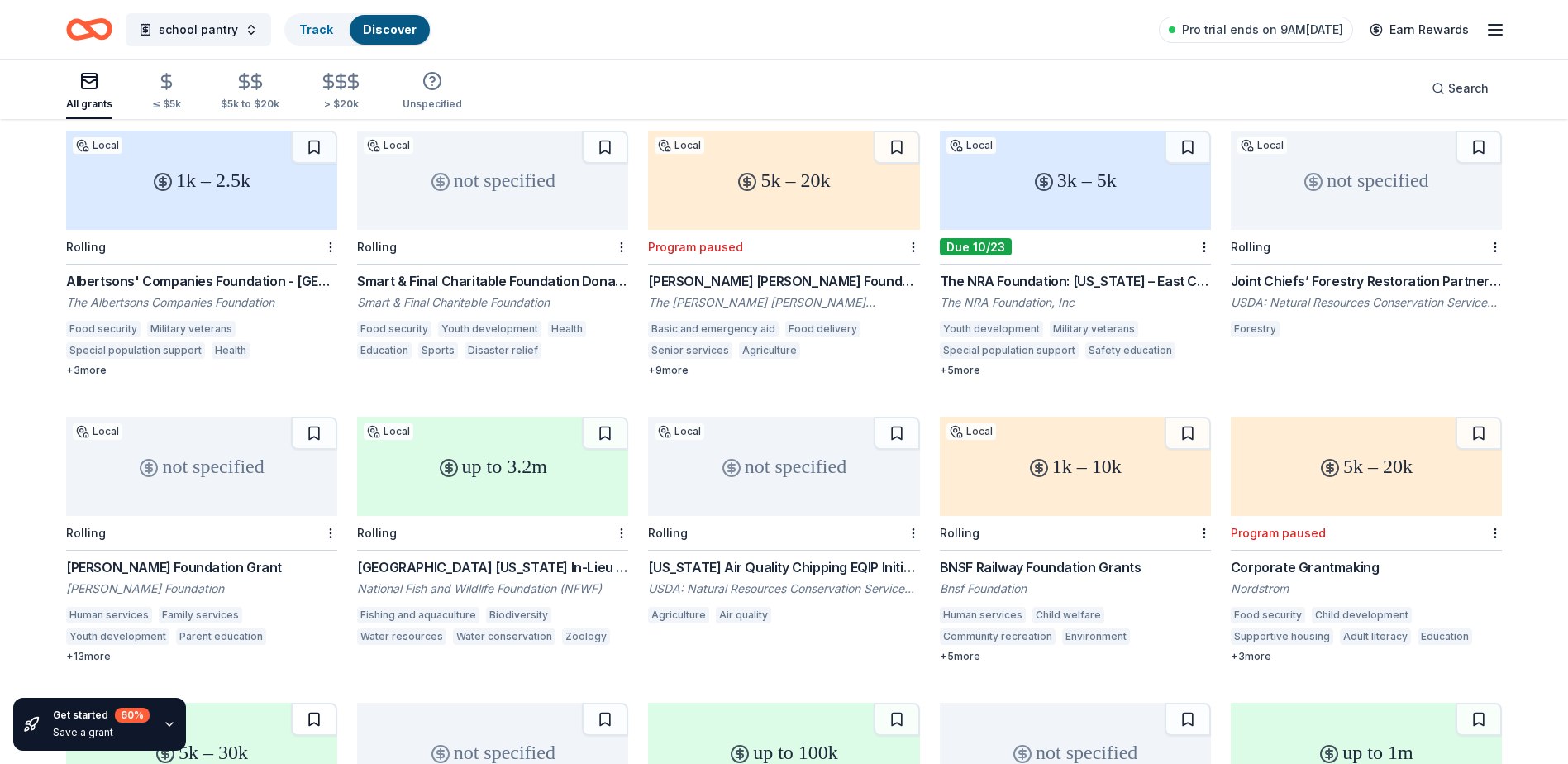
scroll to position [83, 0]
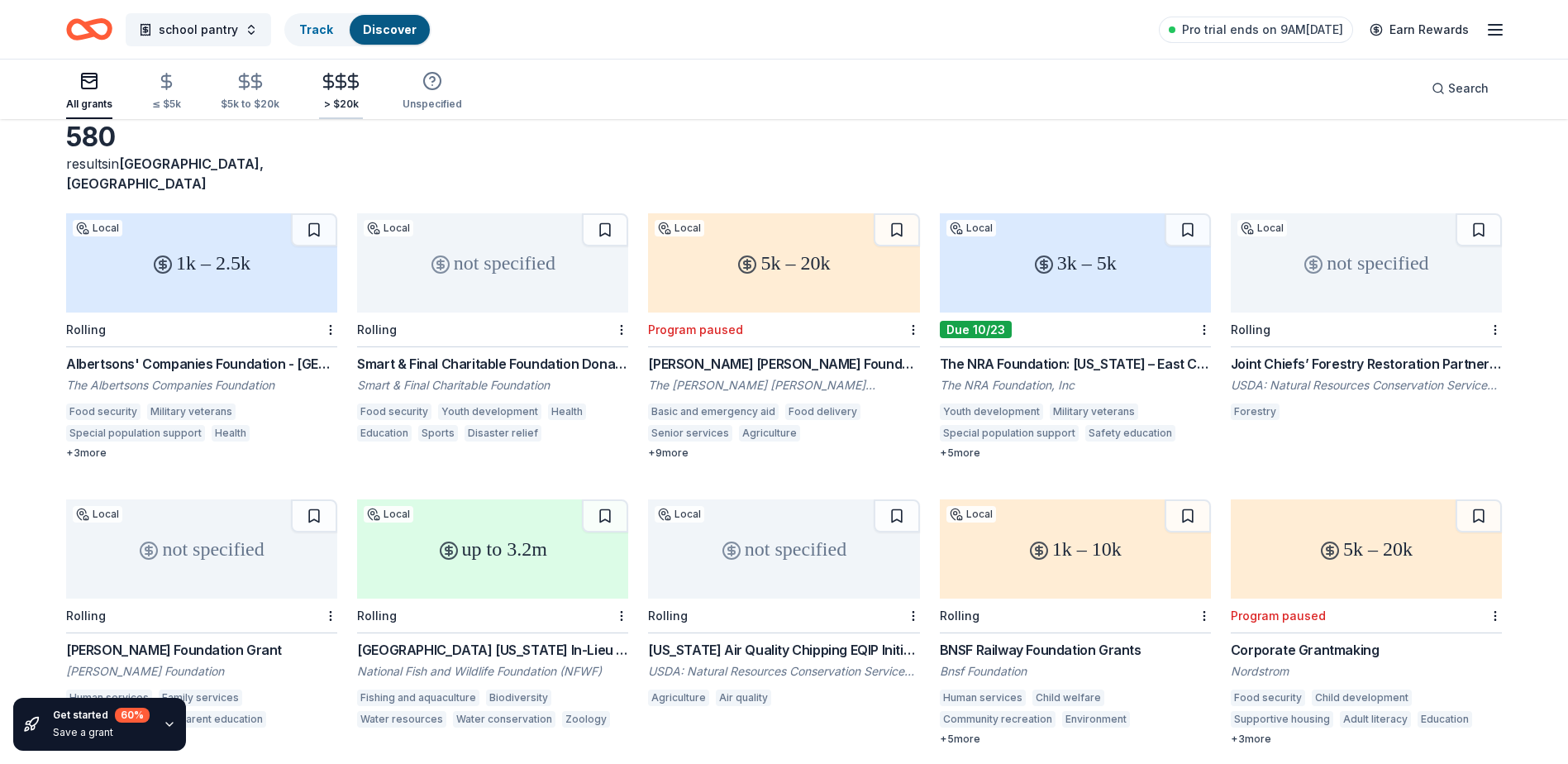
click at [333, 103] on div "> $20k" at bounding box center [340, 104] width 44 height 13
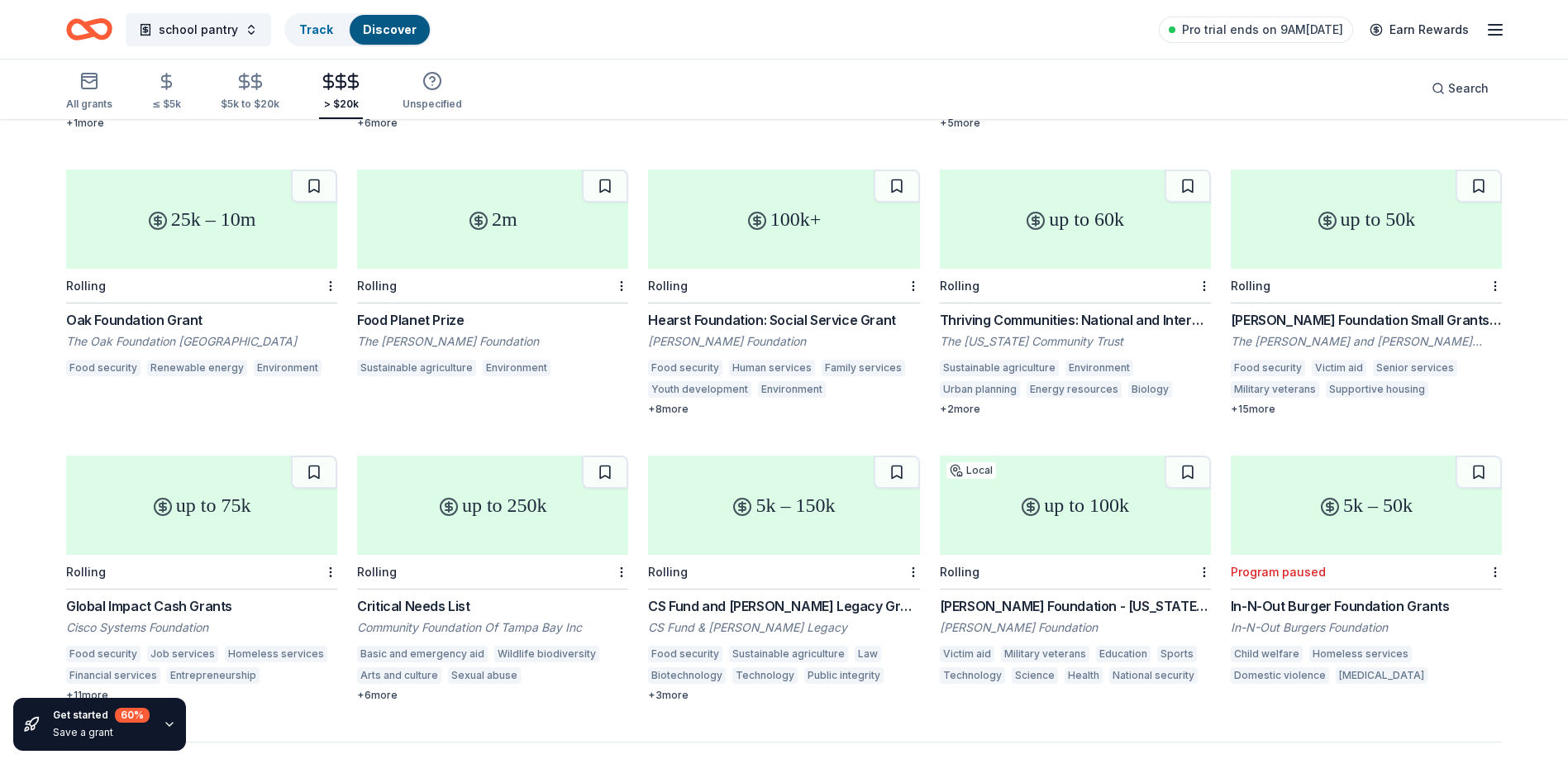
scroll to position [591, 0]
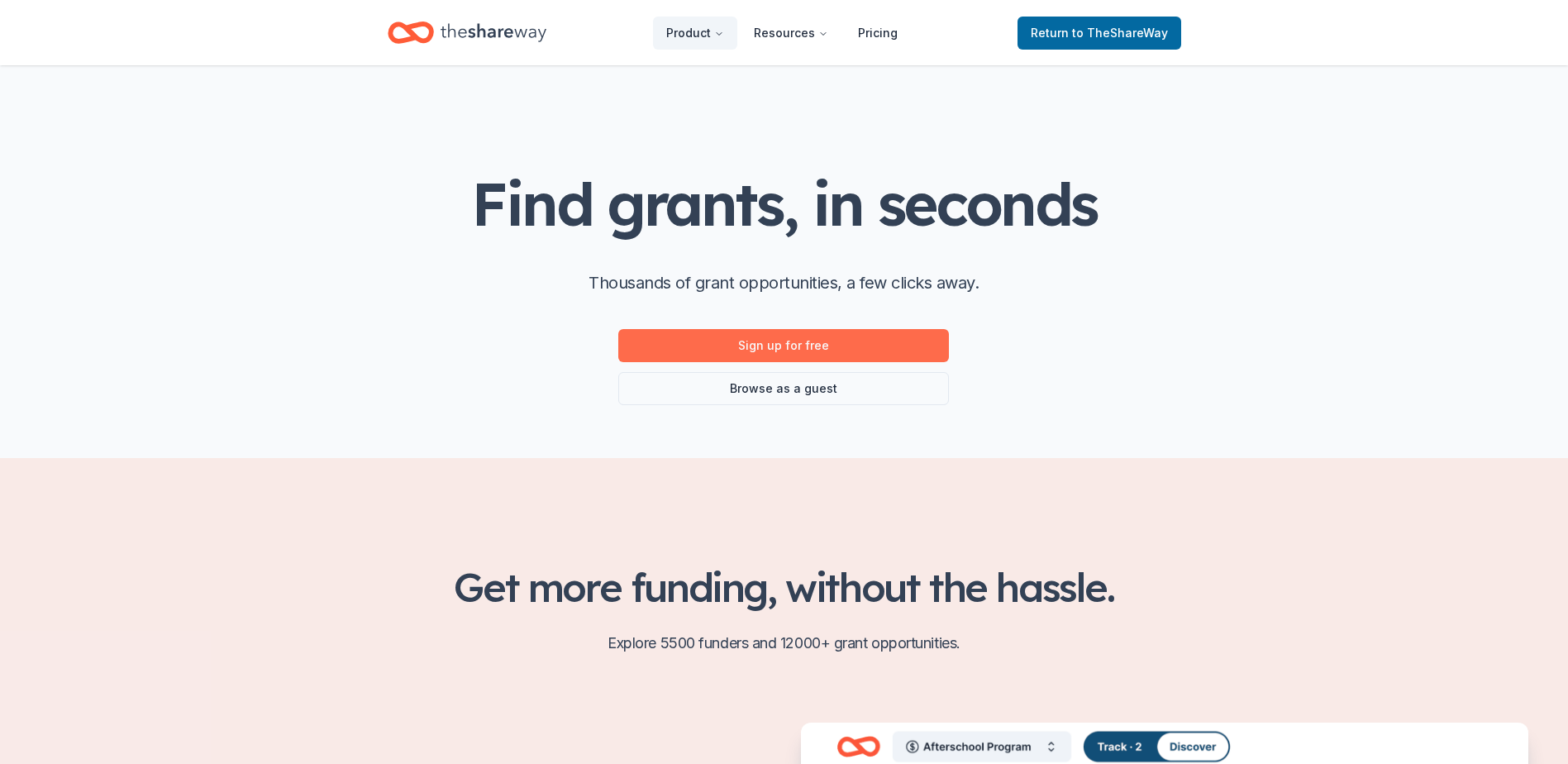
click at [734, 352] on link "Sign up for free" at bounding box center [784, 346] width 331 height 33
